Goal: Task Accomplishment & Management: Manage account settings

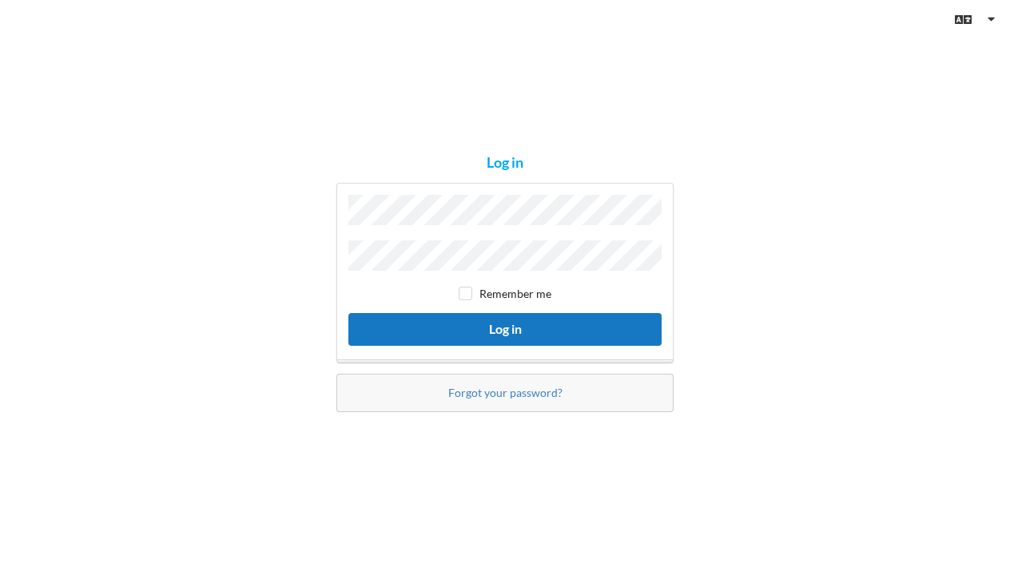
click at [460, 324] on button "Log in" at bounding box center [504, 329] width 313 height 33
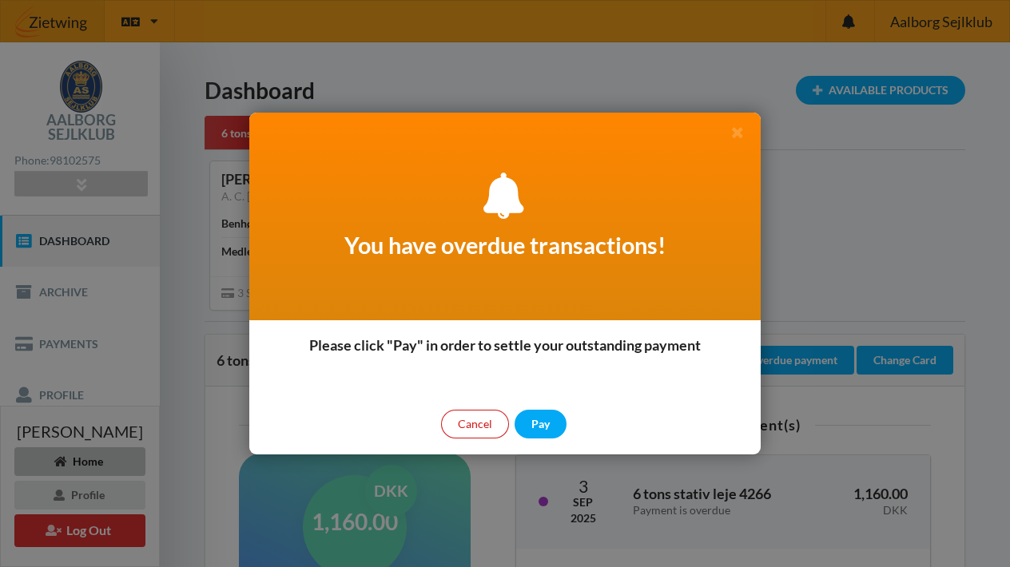
click at [472, 427] on div "Cancel" at bounding box center [475, 424] width 68 height 29
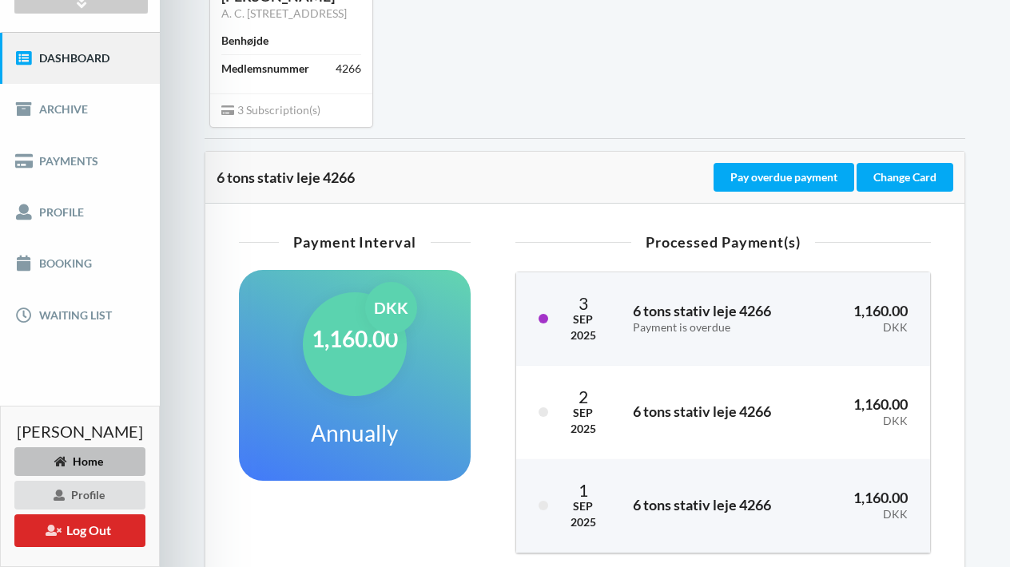
scroll to position [187, 0]
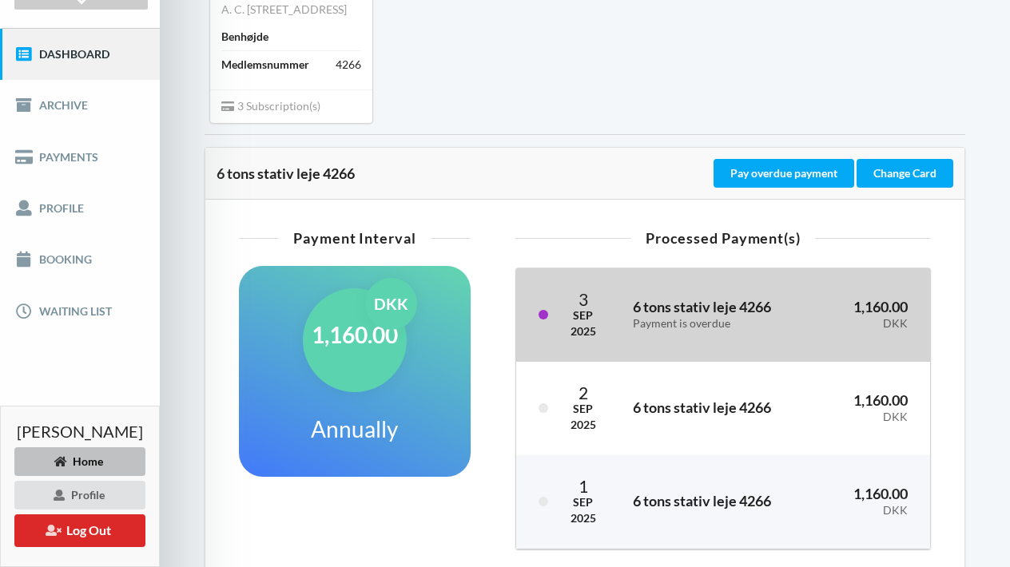
click at [650, 331] on div "Payment is overdue" at bounding box center [717, 324] width 169 height 14
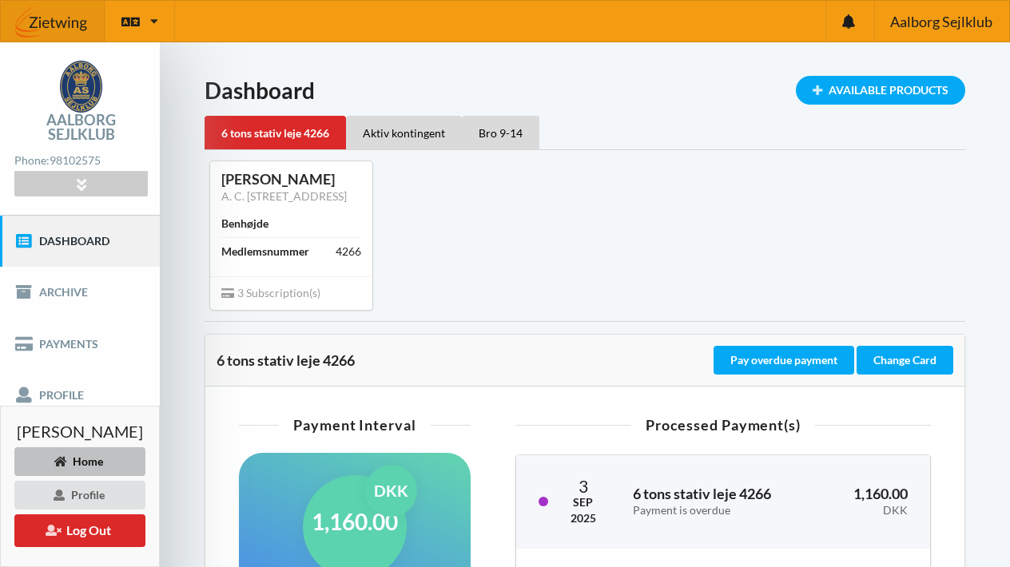
scroll to position [0, 0]
click at [858, 94] on div "Available Products" at bounding box center [880, 90] width 169 height 29
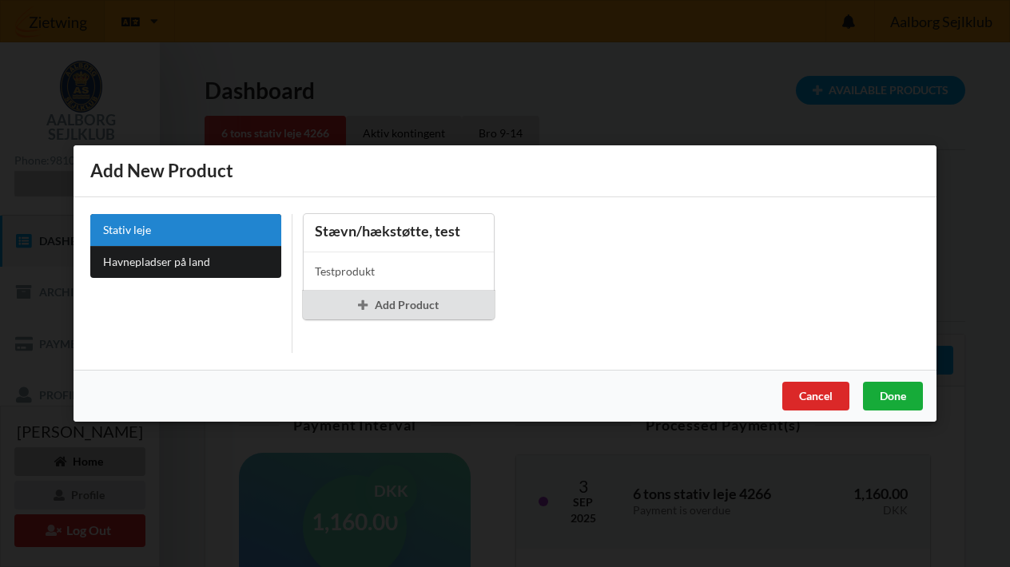
click at [898, 403] on div "Done" at bounding box center [893, 396] width 60 height 29
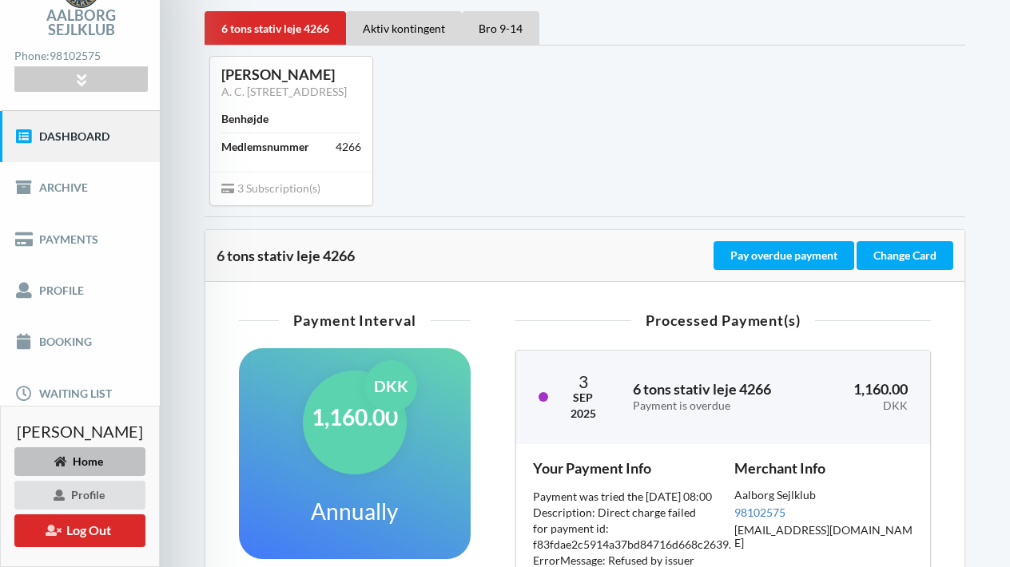
scroll to position [103, 0]
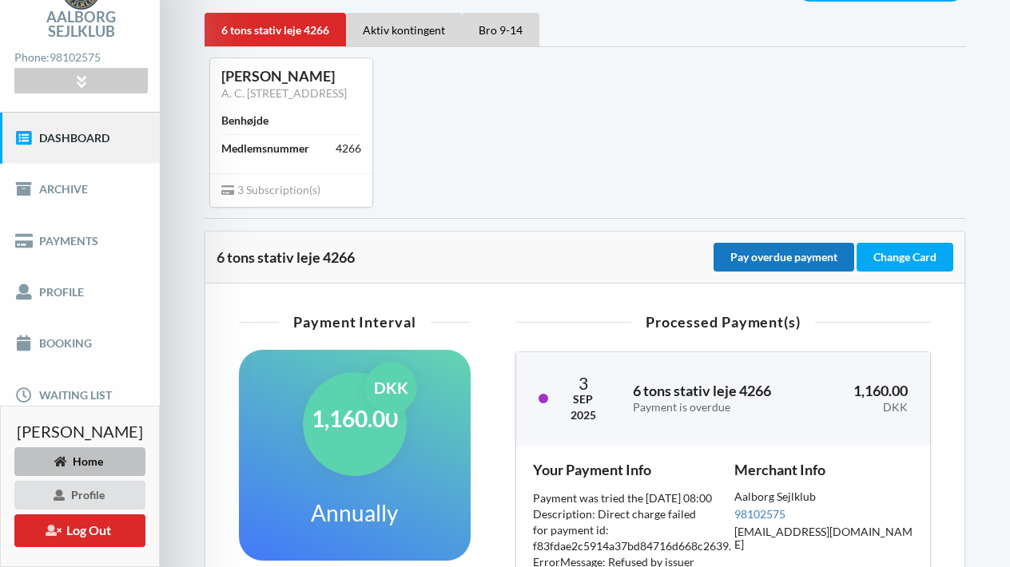
click at [793, 269] on button "Pay overdue payment" at bounding box center [784, 257] width 141 height 29
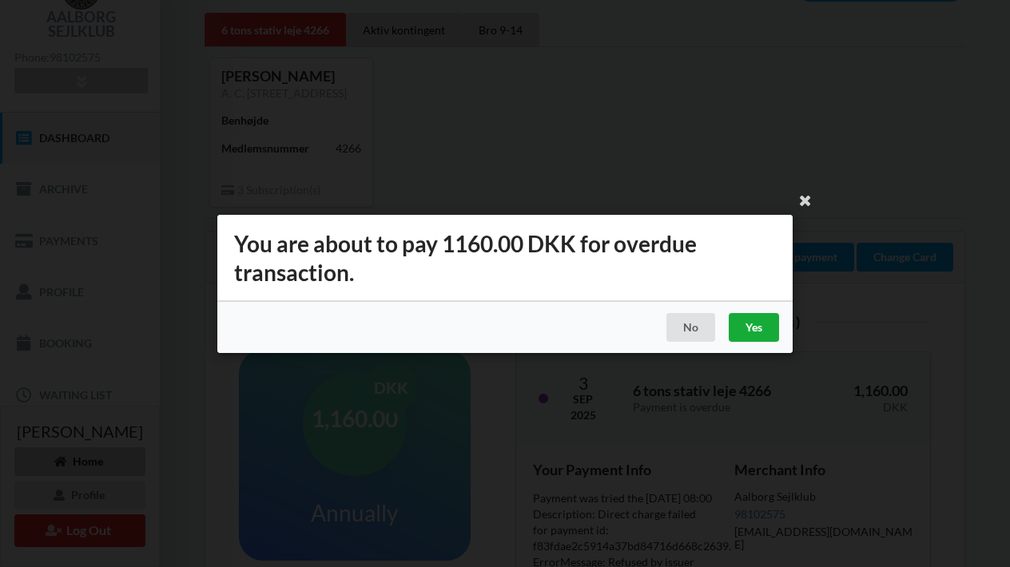
click at [753, 337] on div "Yes" at bounding box center [754, 327] width 50 height 29
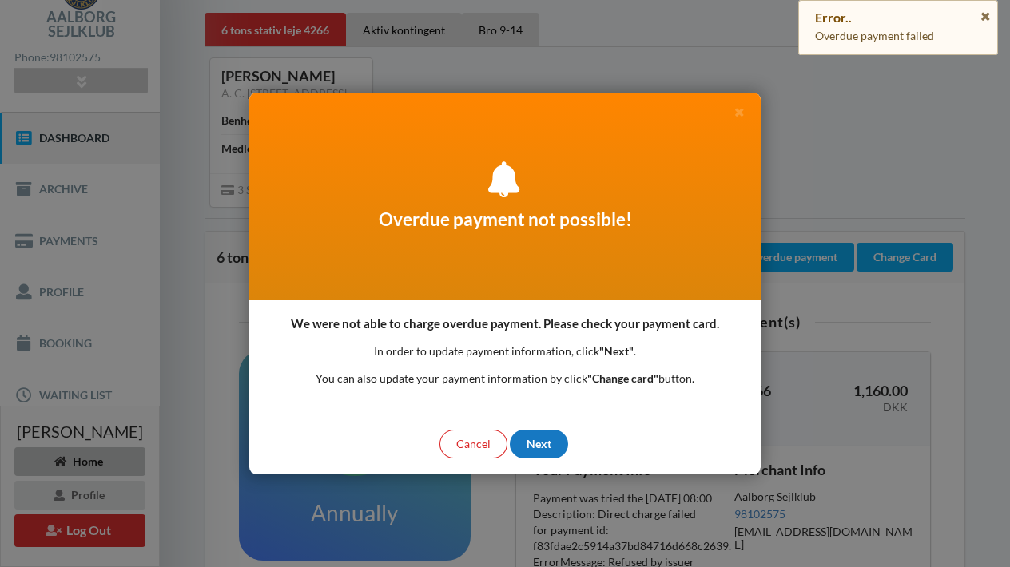
click at [542, 443] on div "Next" at bounding box center [539, 444] width 58 height 29
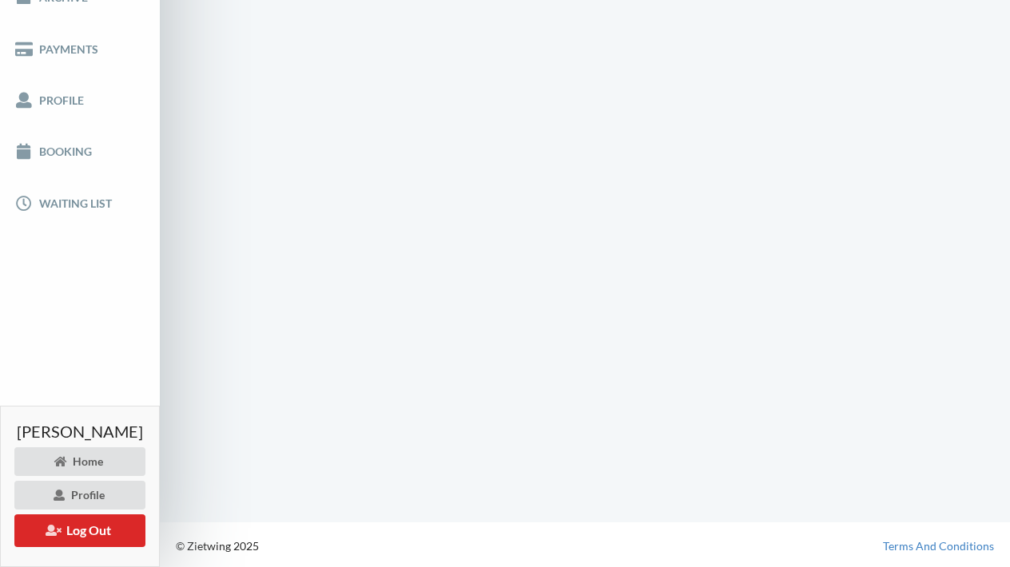
scroll to position [160, 0]
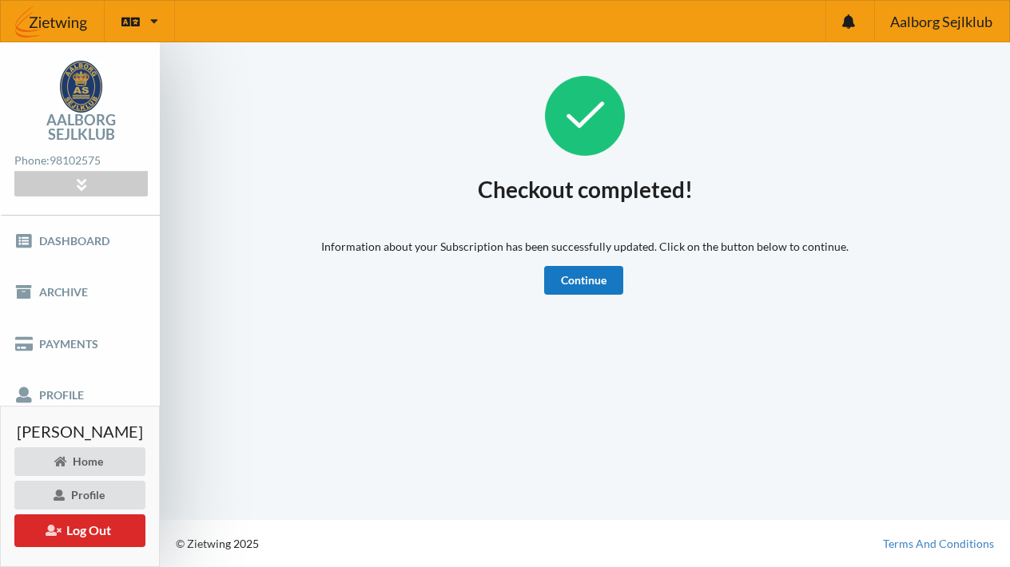
click at [599, 278] on link "Continue" at bounding box center [583, 280] width 79 height 29
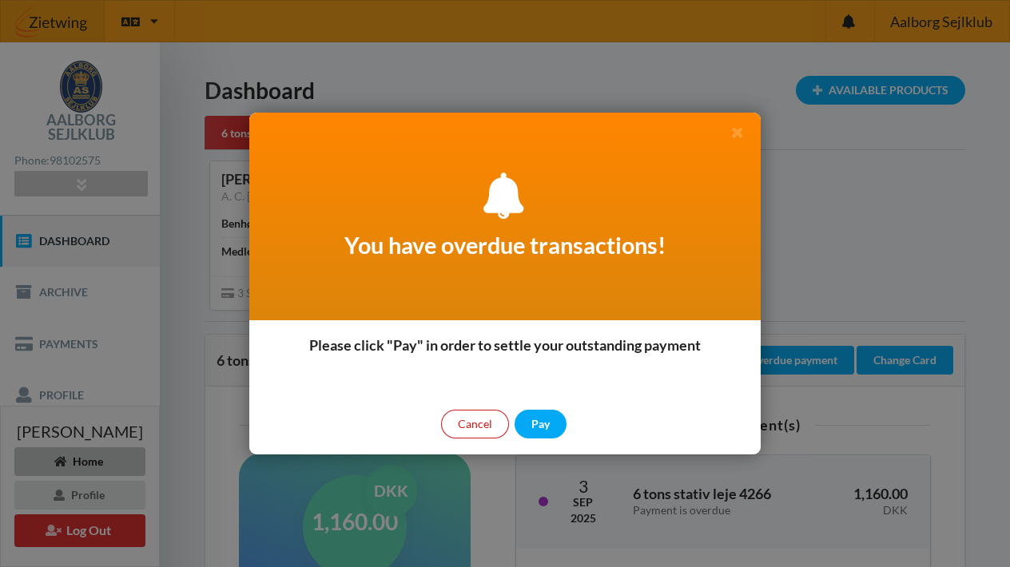
click at [476, 429] on div "Cancel" at bounding box center [475, 424] width 68 height 29
